Goal: Find specific page/section: Find specific page/section

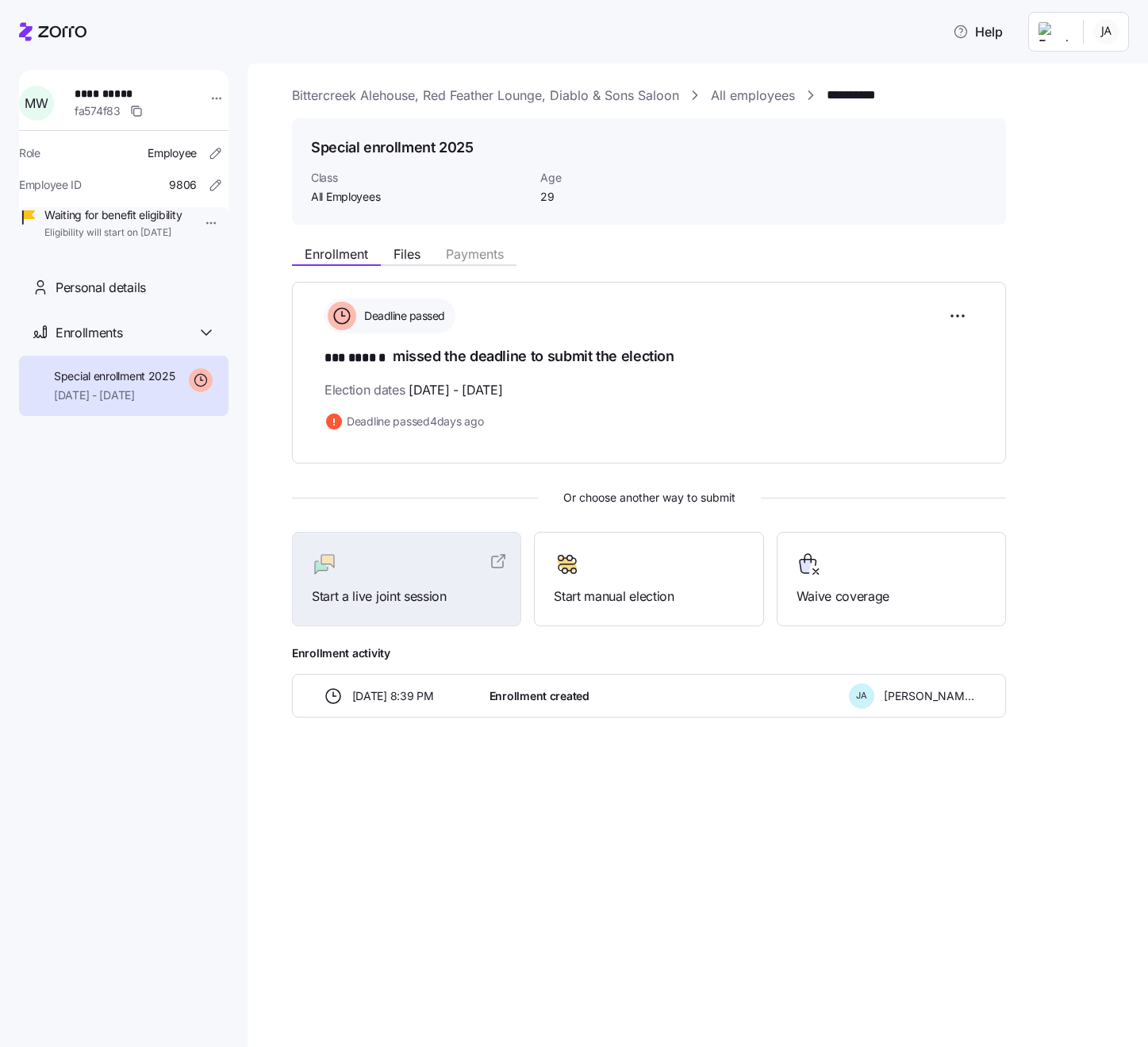
click at [745, 89] on link "All employees" at bounding box center [752, 95] width 84 height 19
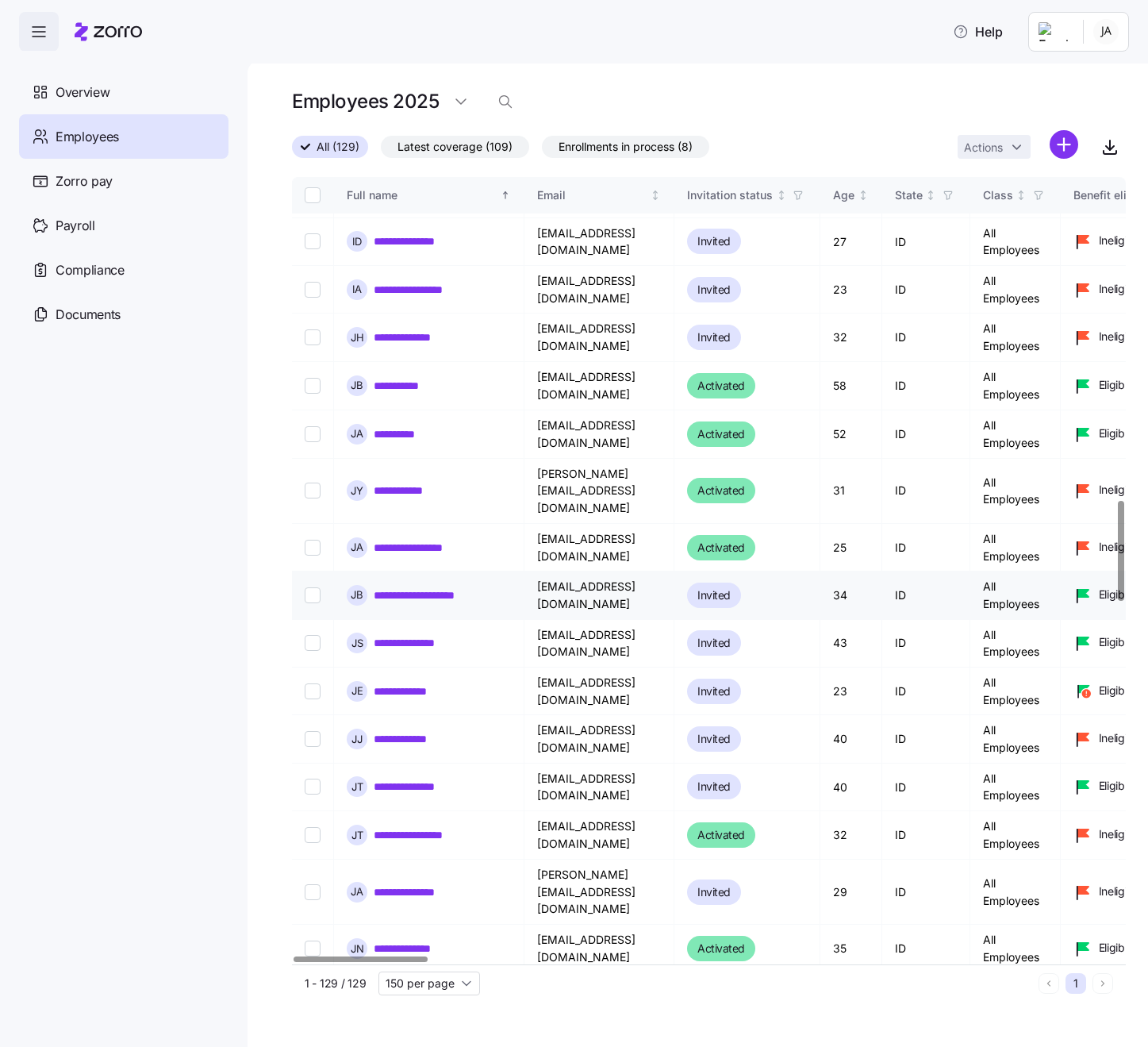
scroll to position [2549, 0]
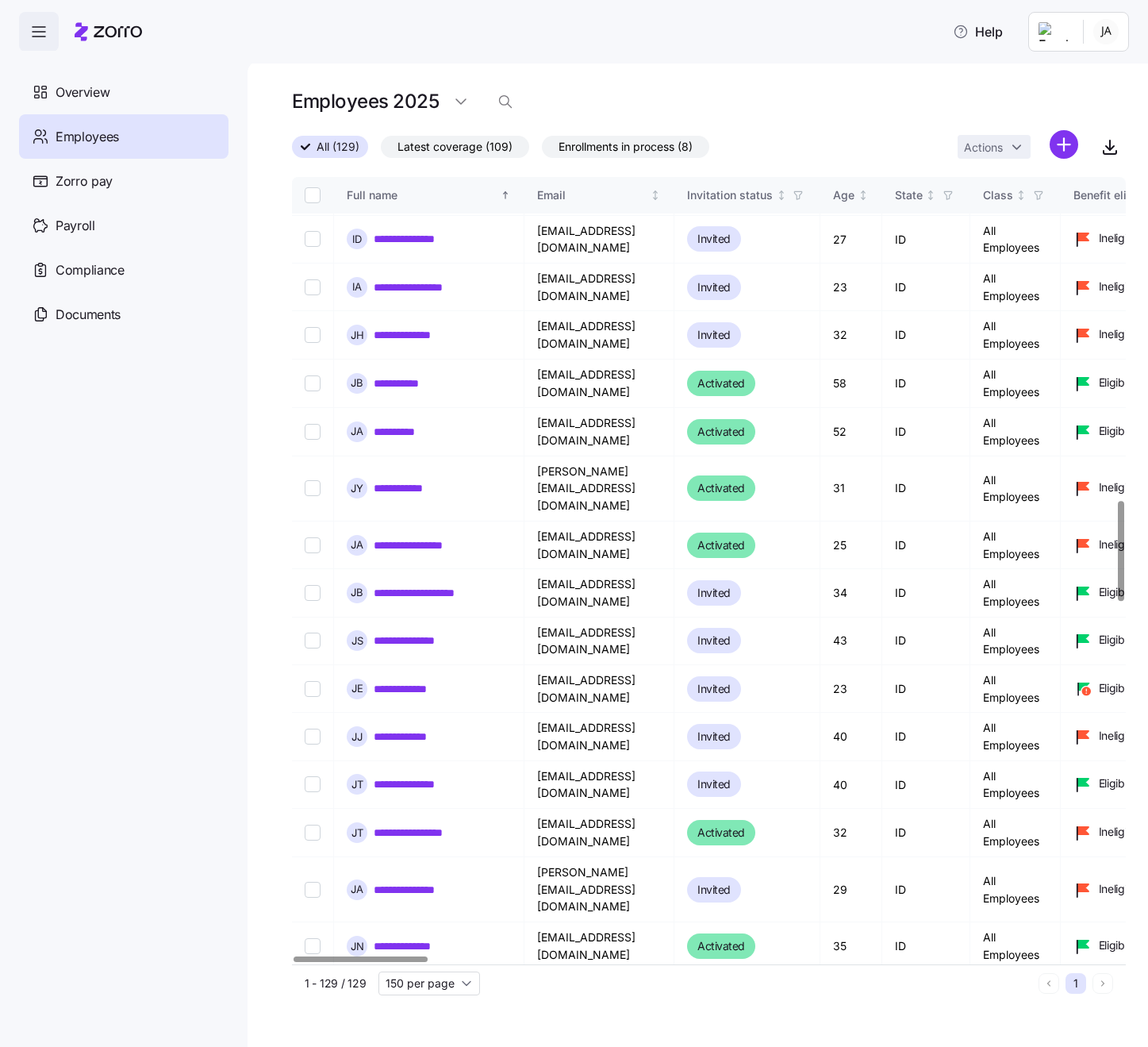
click at [435, 987] on link "**********" at bounding box center [442, 994] width 137 height 16
